Goal: Transaction & Acquisition: Download file/media

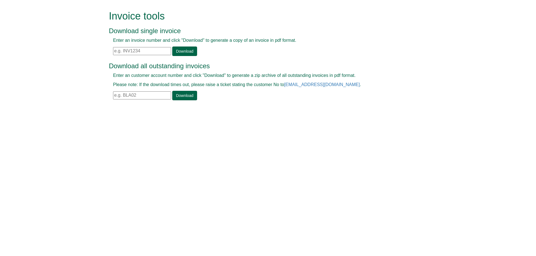
click at [158, 53] on input "text" at bounding box center [142, 51] width 58 height 8
click at [158, 51] on input "text" at bounding box center [142, 51] width 58 height 8
paste input "INV1385711"
type input "INV1385711"
click at [185, 50] on link "Download" at bounding box center [184, 51] width 25 height 9
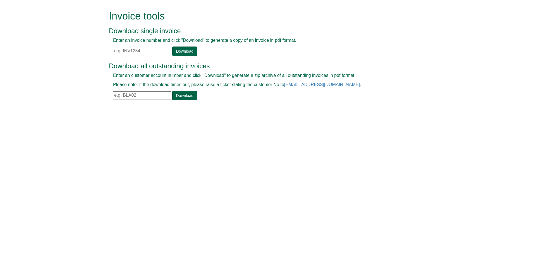
paste input "INV1385711"
type input "INV1385711"
click at [178, 52] on link "Download" at bounding box center [184, 51] width 25 height 9
